Goal: Transaction & Acquisition: Purchase product/service

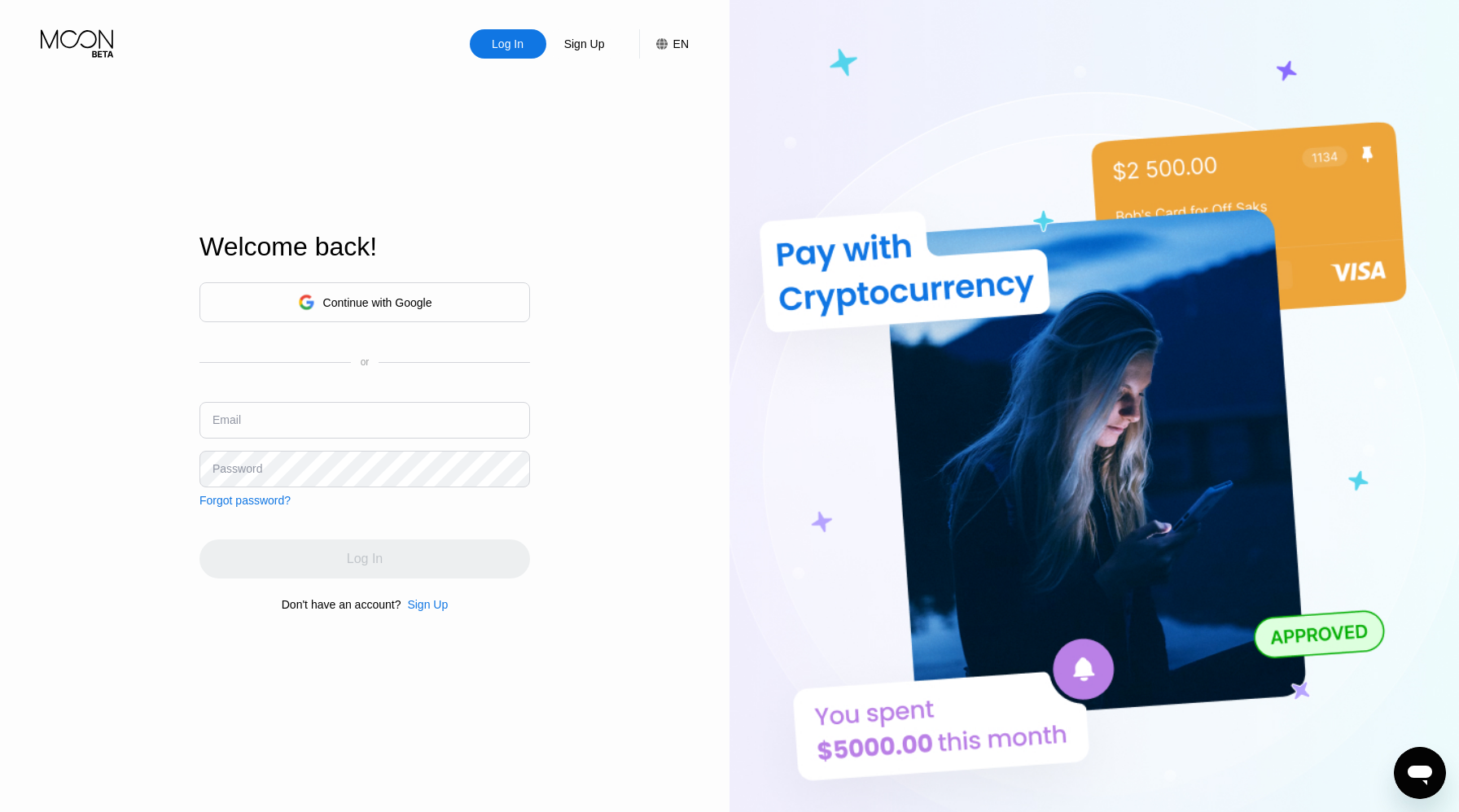
click at [365, 420] on input "text" at bounding box center [364, 420] width 331 height 37
type input "[EMAIL_ADDRESS][DOMAIN_NAME]"
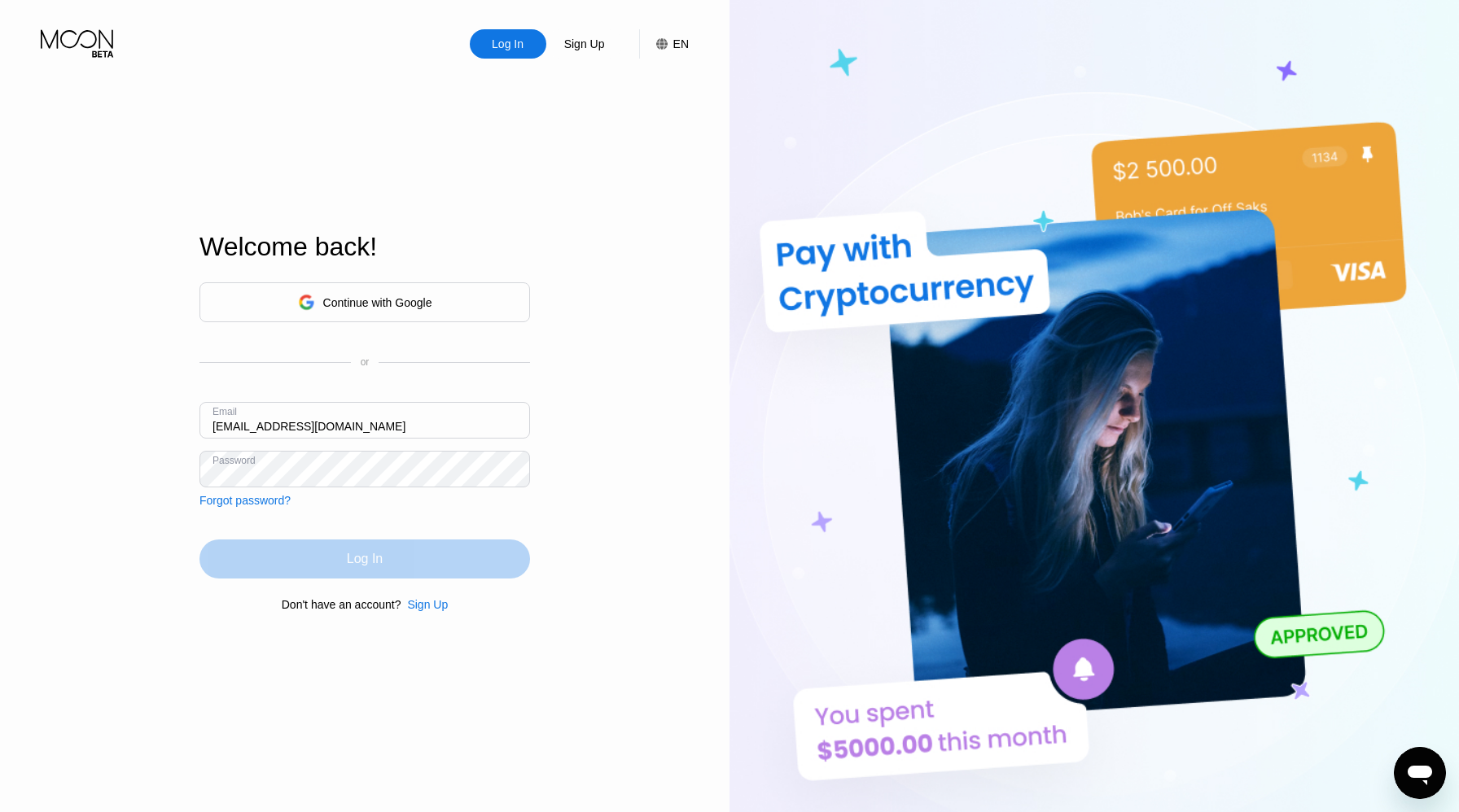
click at [310, 540] on div "Log In" at bounding box center [364, 559] width 331 height 39
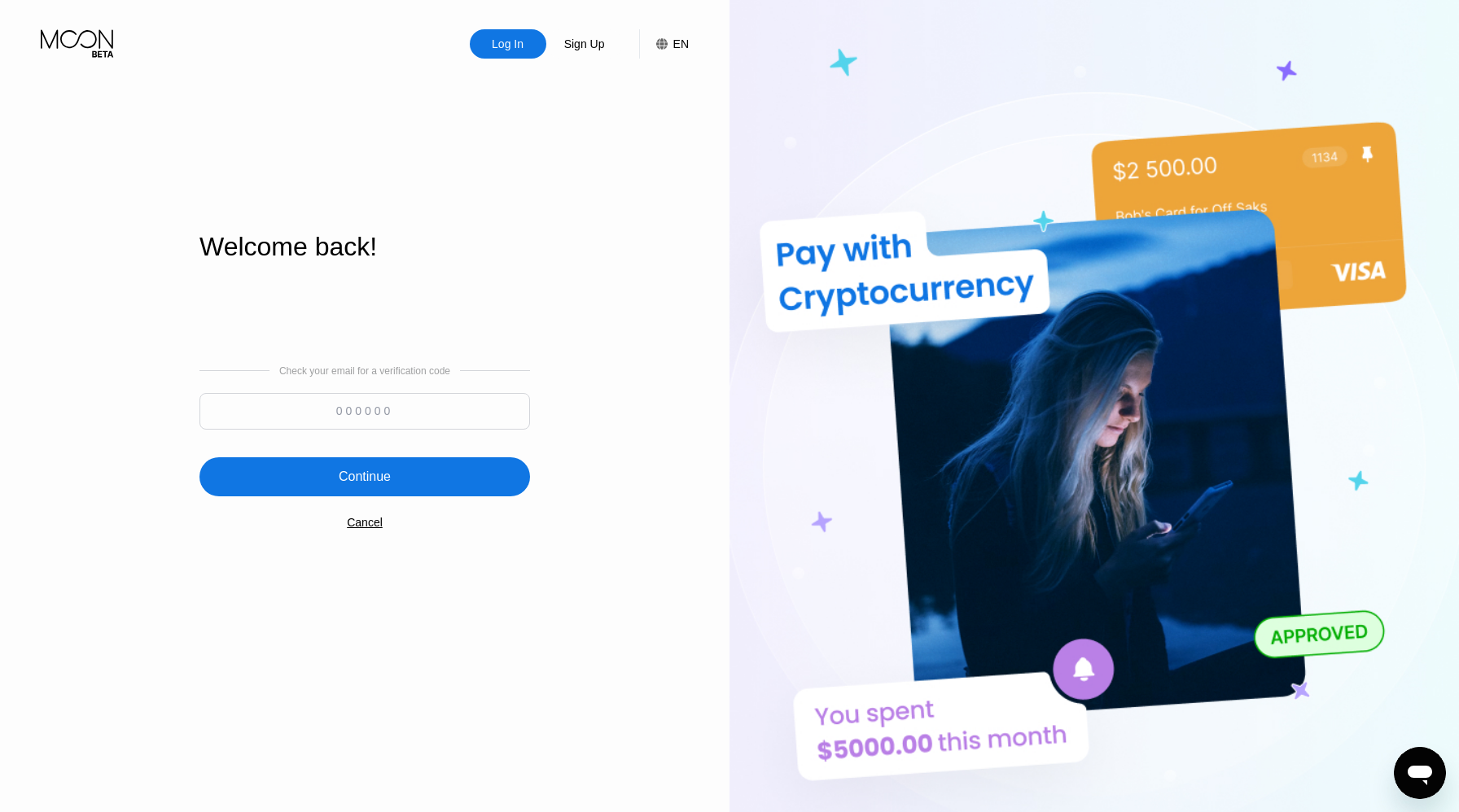
click at [359, 411] on input at bounding box center [364, 411] width 331 height 37
type input "130472"
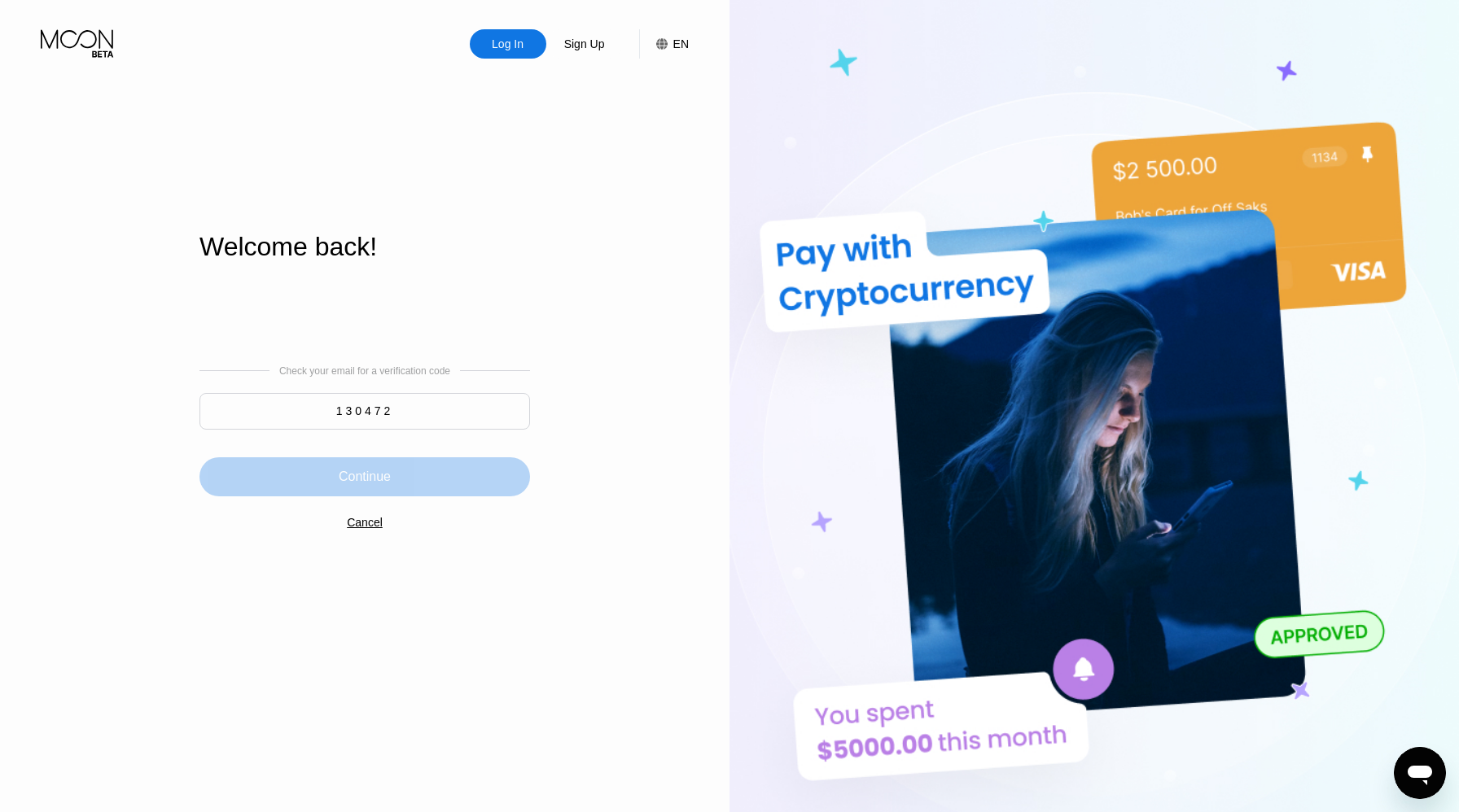
click at [381, 471] on div "Continue" at bounding box center [364, 477] width 52 height 16
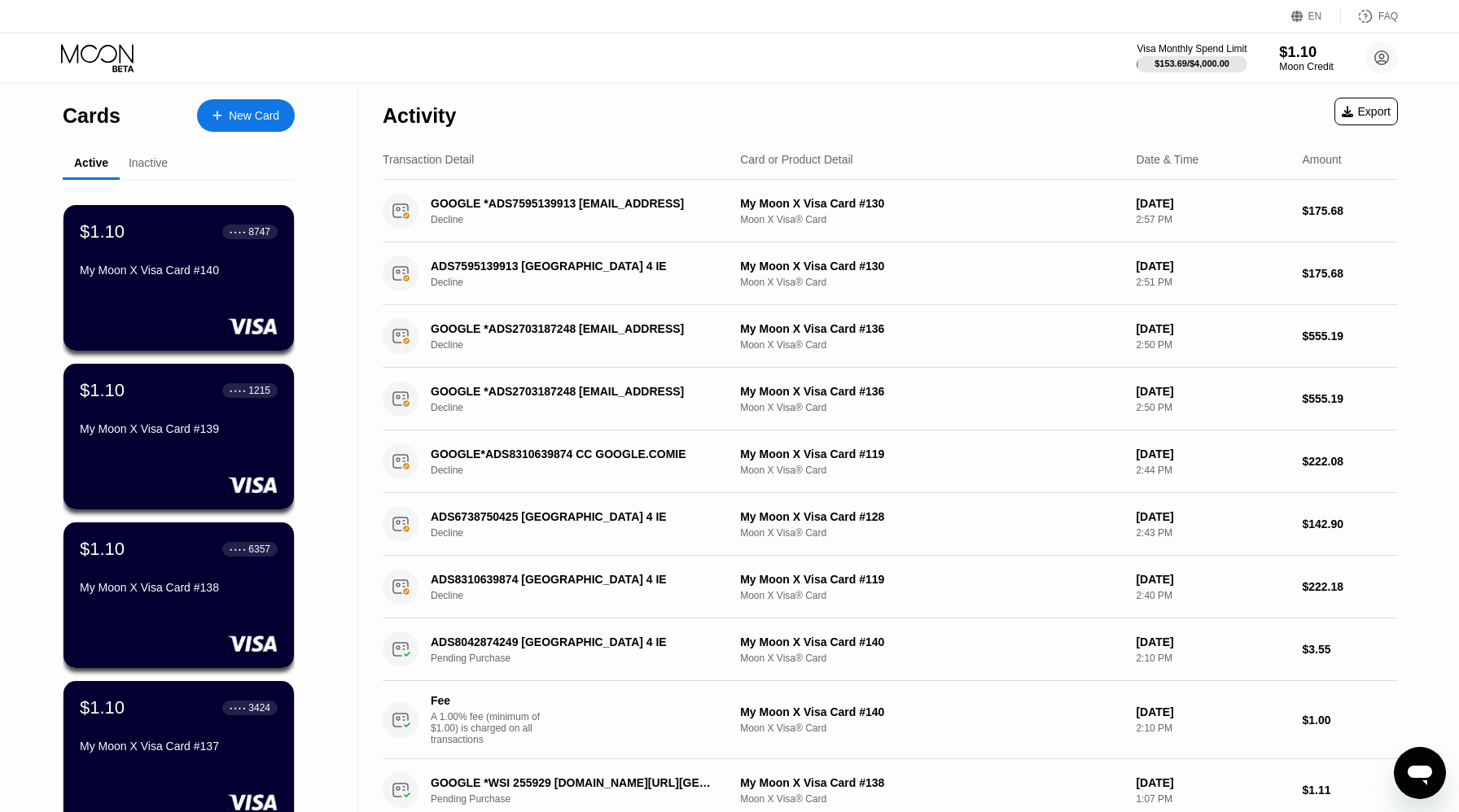
click at [1290, 50] on div "$1.10" at bounding box center [1306, 52] width 54 height 17
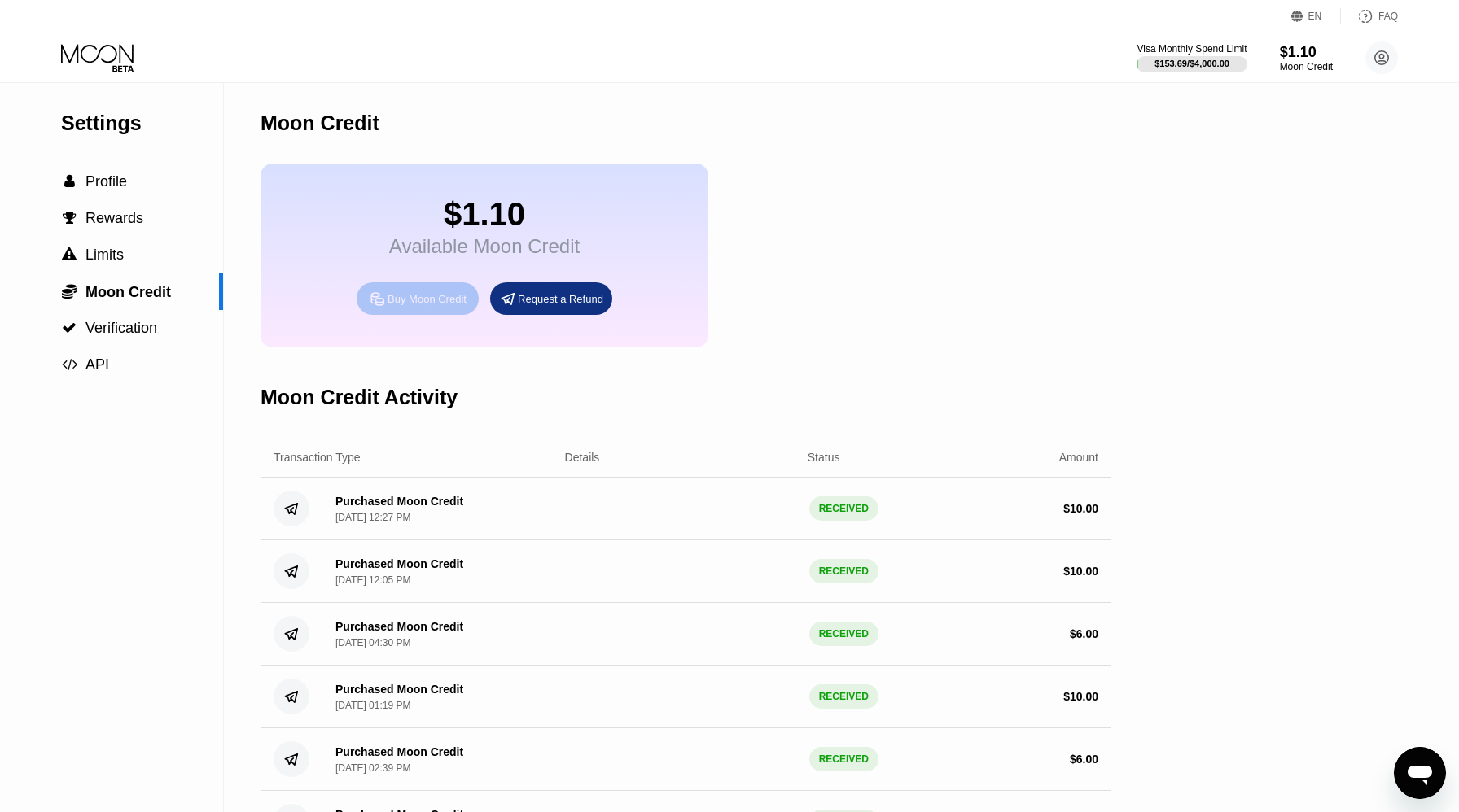
click at [417, 288] on div "Buy Moon Credit" at bounding box center [418, 299] width 122 height 33
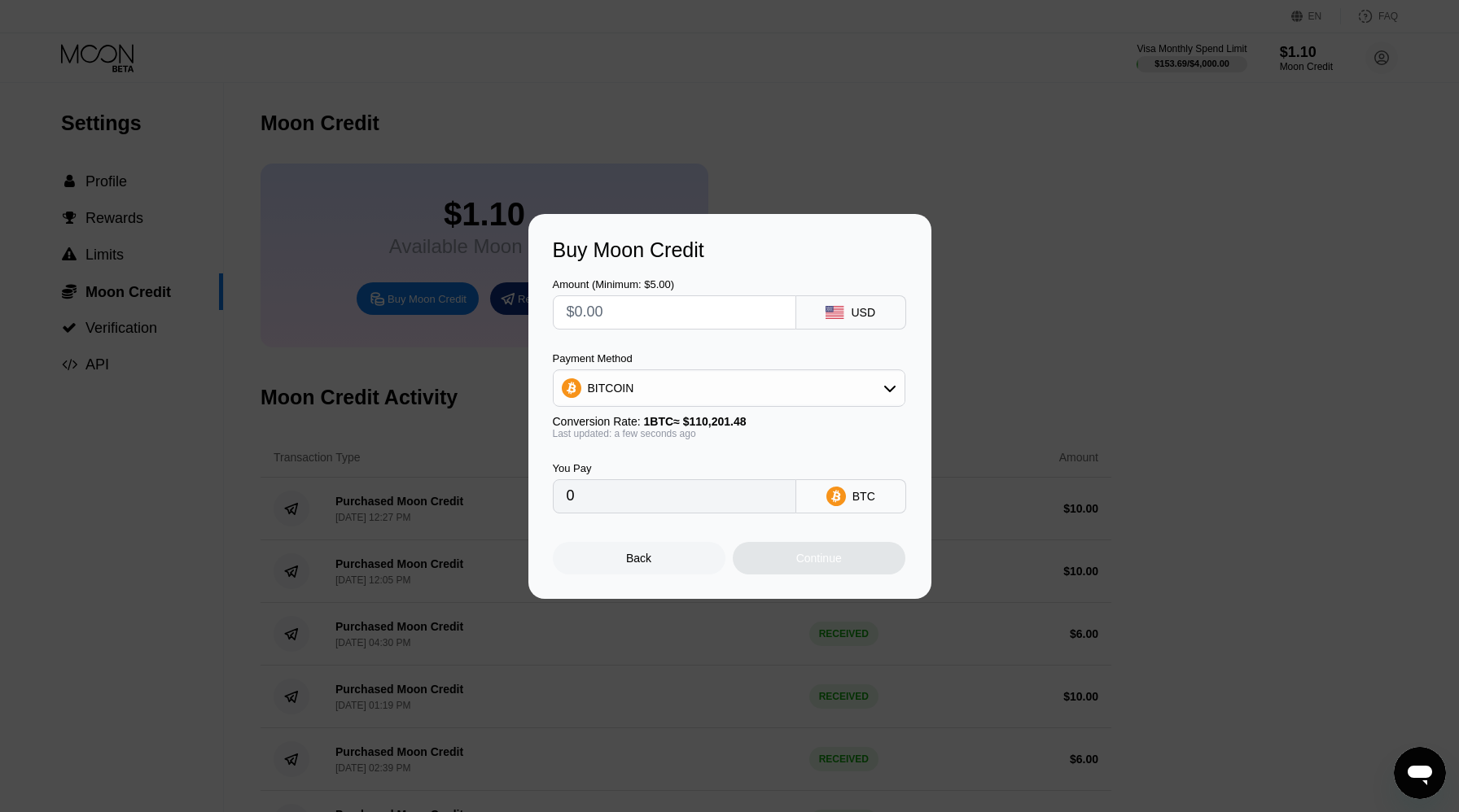
click at [700, 308] on input "text" at bounding box center [675, 312] width 216 height 33
type input "$6"
type input "0.00005445"
type input "$6"
click at [679, 393] on div "BITCOIN" at bounding box center [730, 388] width 351 height 33
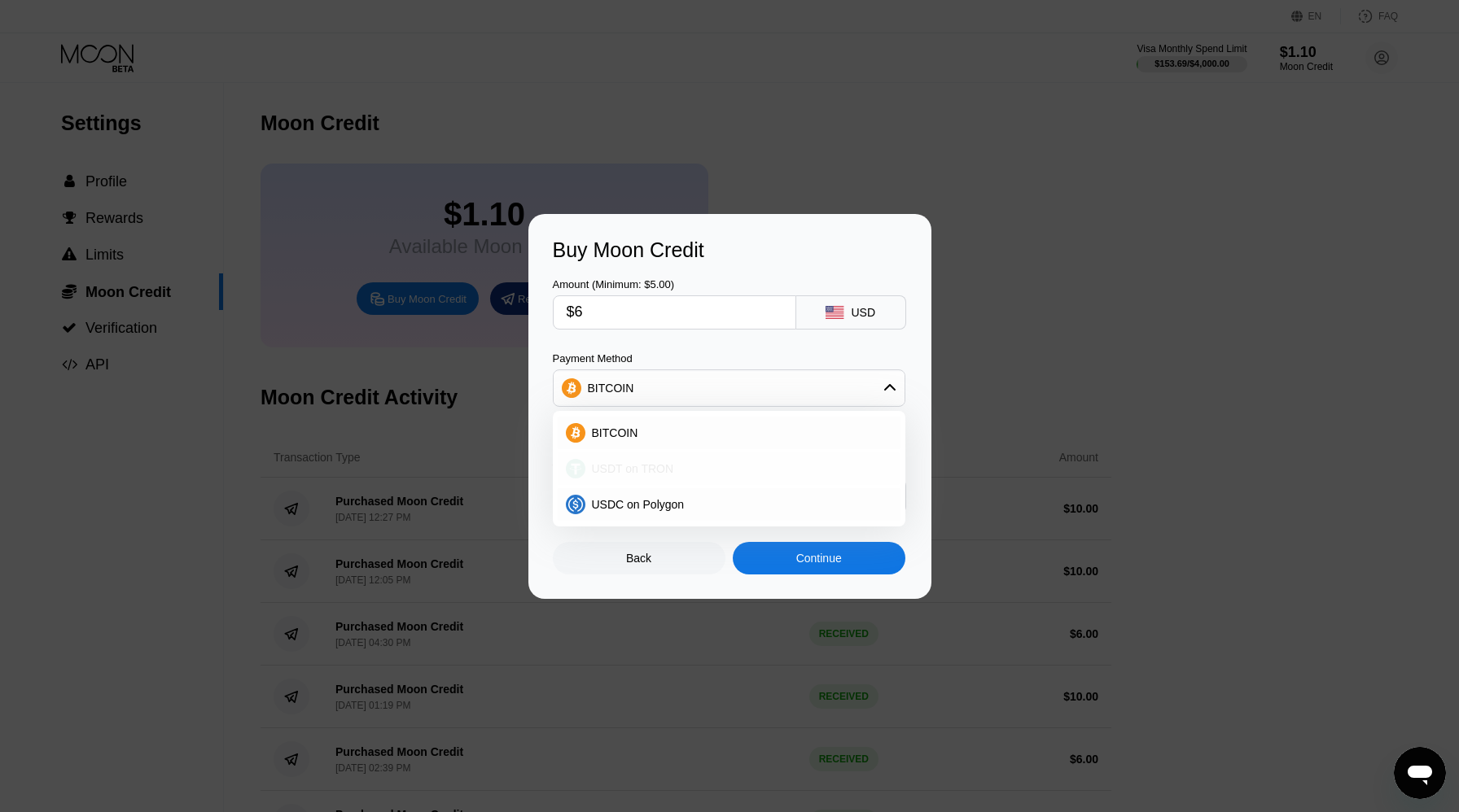
click at [671, 468] on span "USDT on TRON" at bounding box center [633, 469] width 82 height 13
type input "6.06"
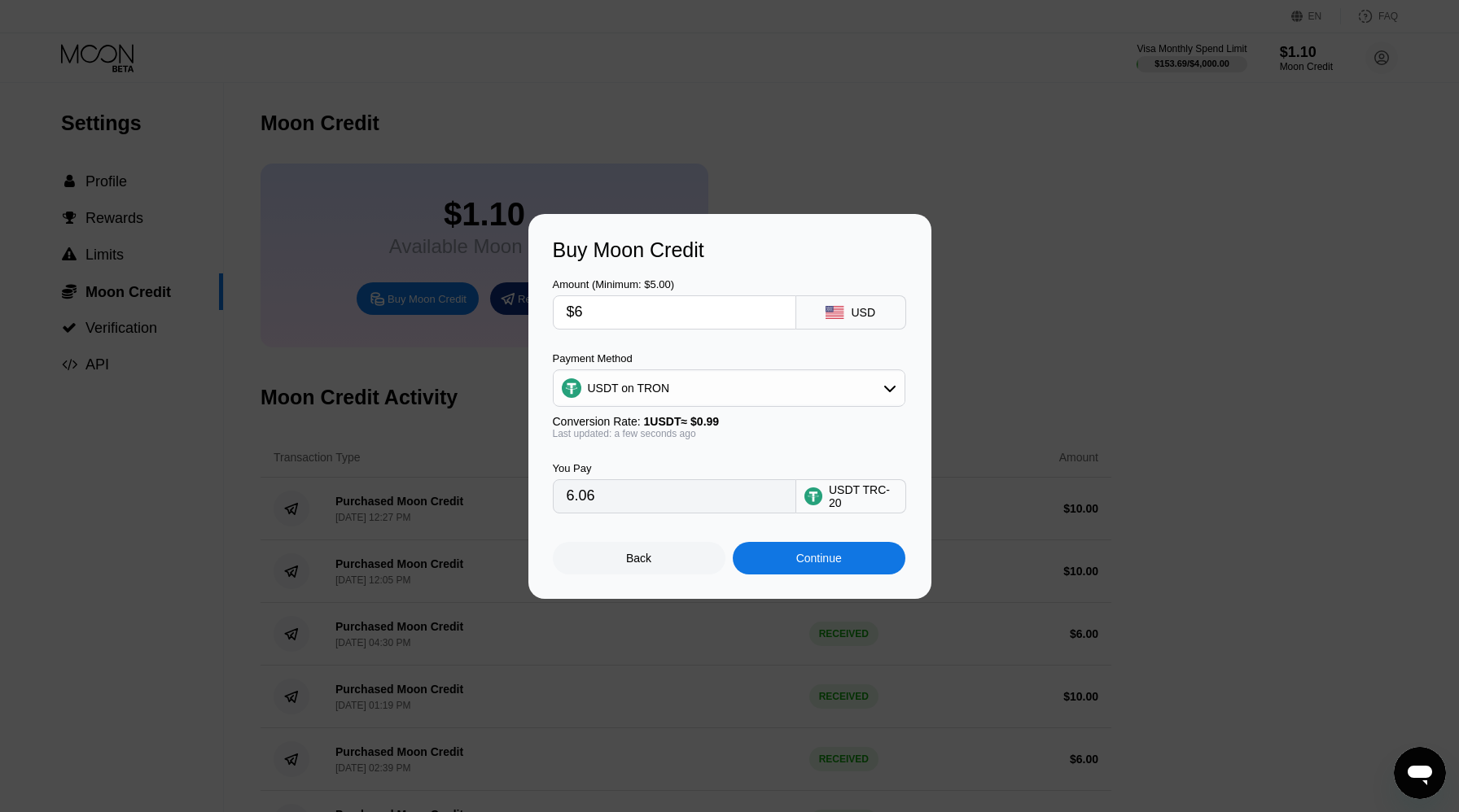
click at [663, 490] on input "6.06" at bounding box center [675, 496] width 216 height 33
click at [778, 554] on div "Continue" at bounding box center [819, 559] width 172 height 33
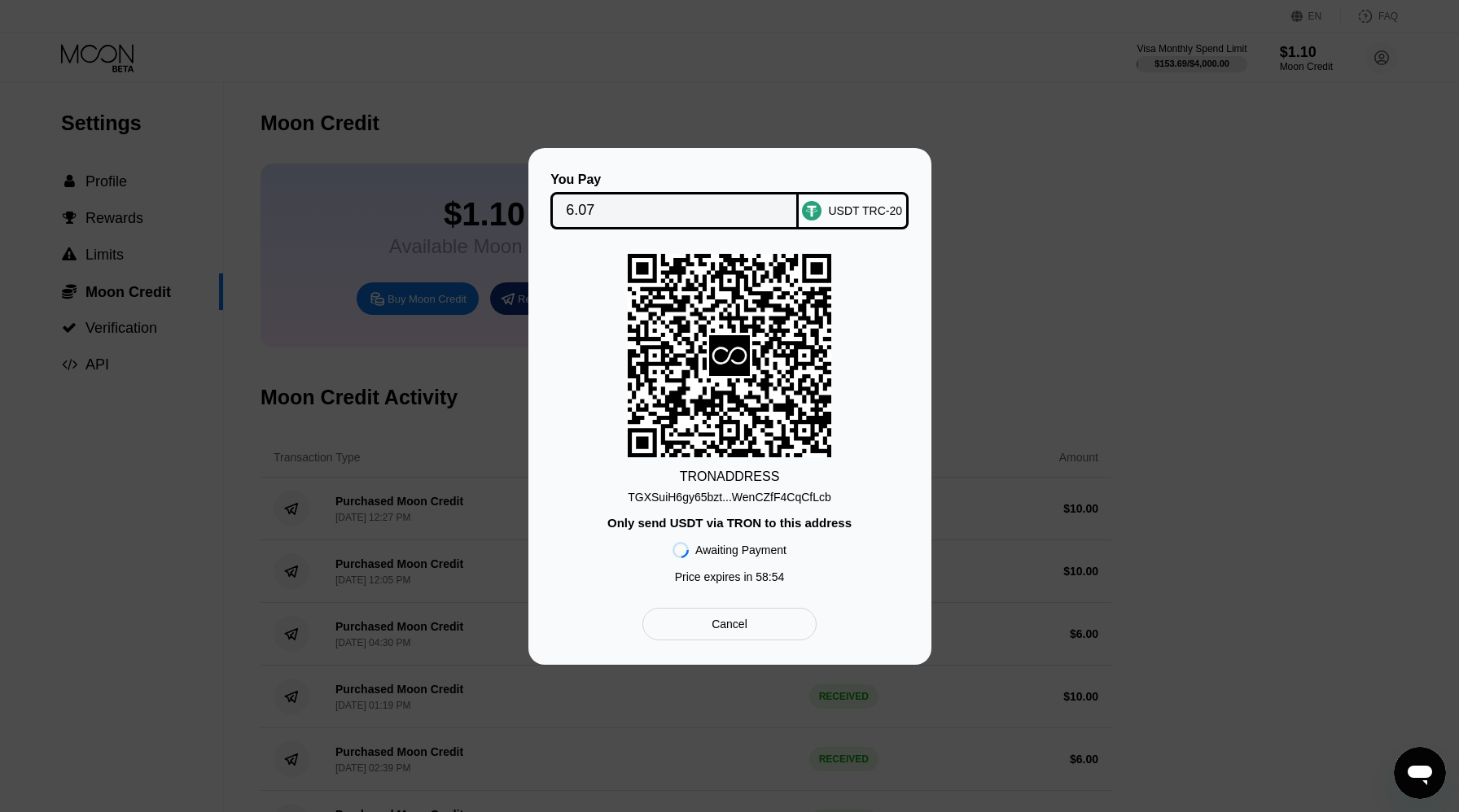
click at [735, 495] on div "TGXSuiH6gy65bzt...WenCZfF4CqCfLcb" at bounding box center [730, 497] width 204 height 13
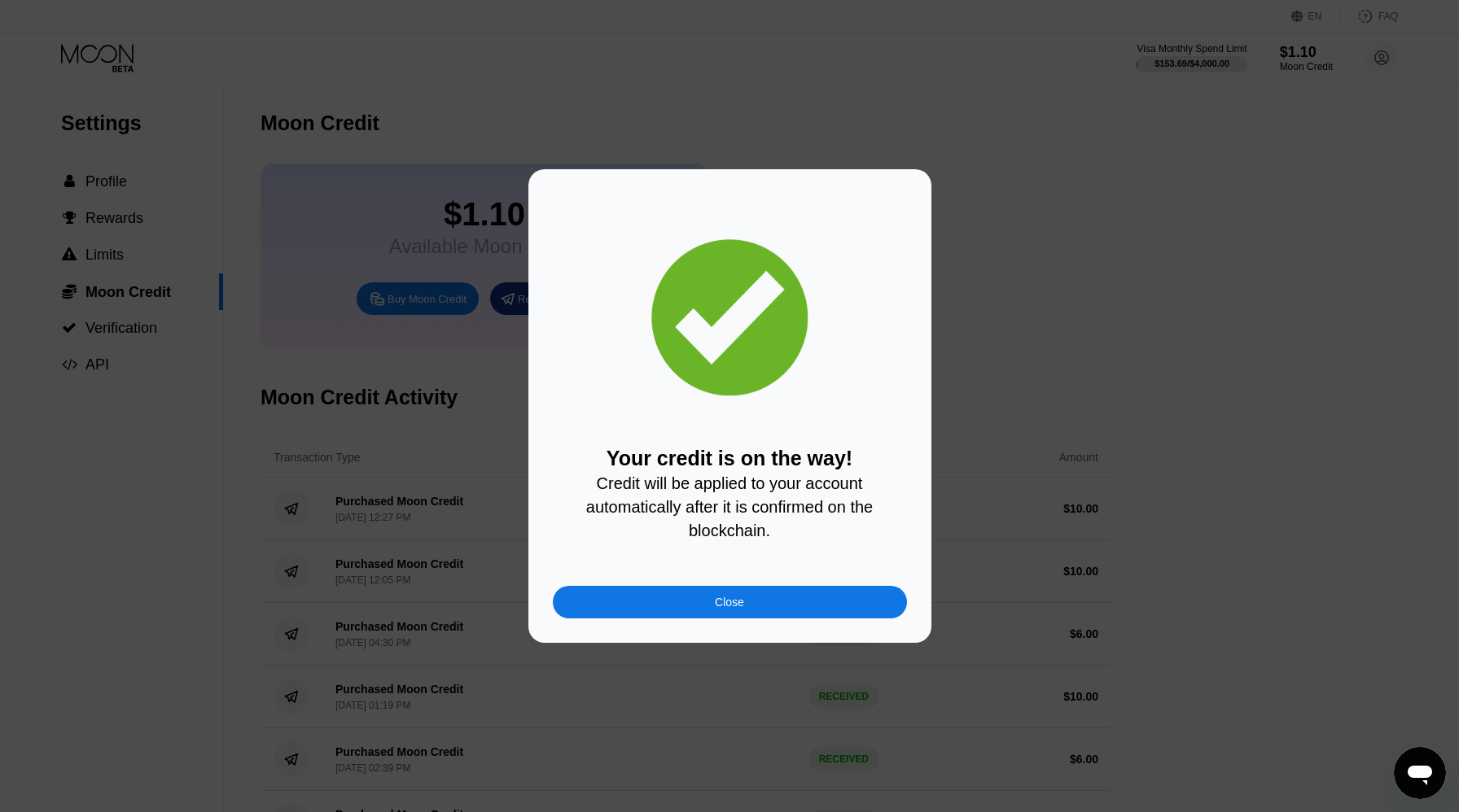
click at [683, 591] on div "Close" at bounding box center [730, 602] width 354 height 33
